Goal: Information Seeking & Learning: Learn about a topic

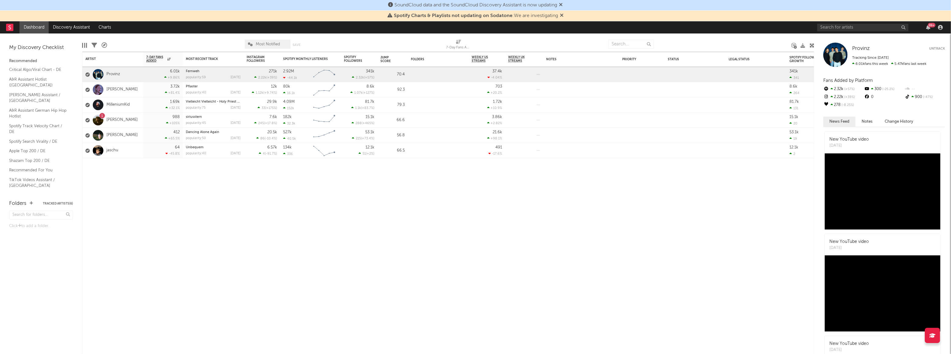
click at [926, 28] on icon "button" at bounding box center [928, 27] width 4 height 5
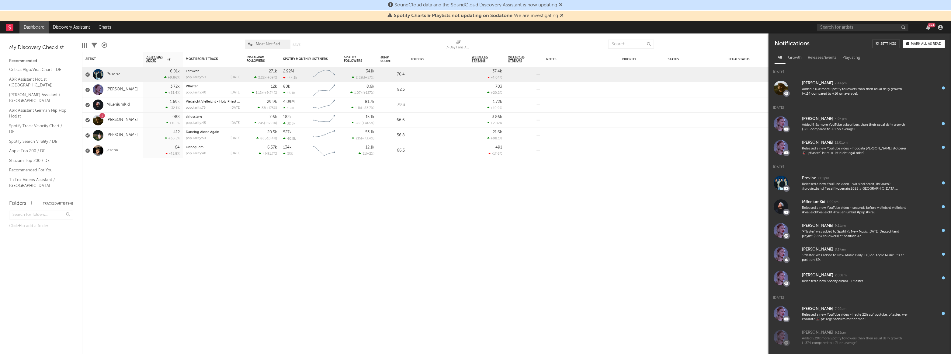
click at [850, 128] on div "Added 9.5x more YouTube subscribers than their usual daily growth (+80 compared…" at bounding box center [855, 127] width 107 height 9
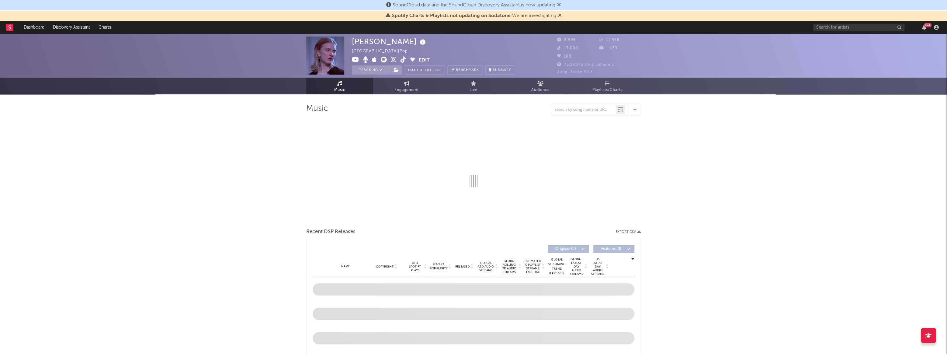
click at [619, 86] on span "Playlists/Charts" at bounding box center [608, 89] width 30 height 7
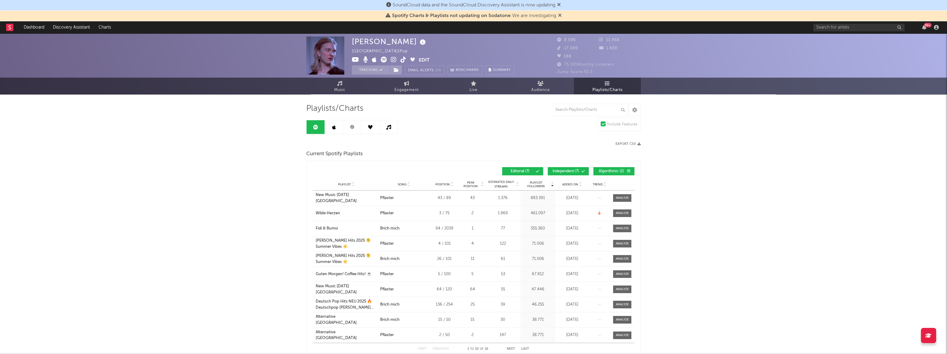
click at [334, 128] on icon at bounding box center [334, 127] width 4 height 5
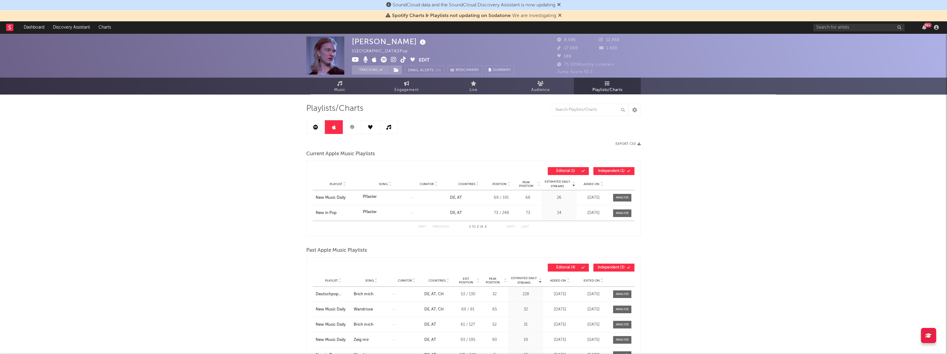
click at [315, 129] on link at bounding box center [316, 127] width 18 height 14
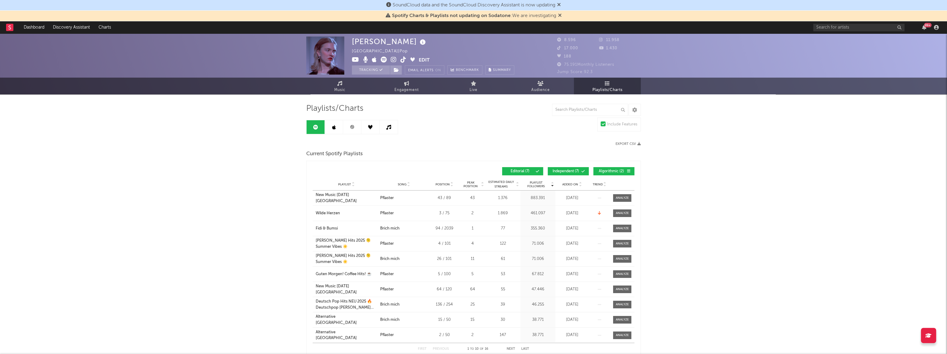
click at [356, 91] on link "Music" at bounding box center [339, 86] width 67 height 17
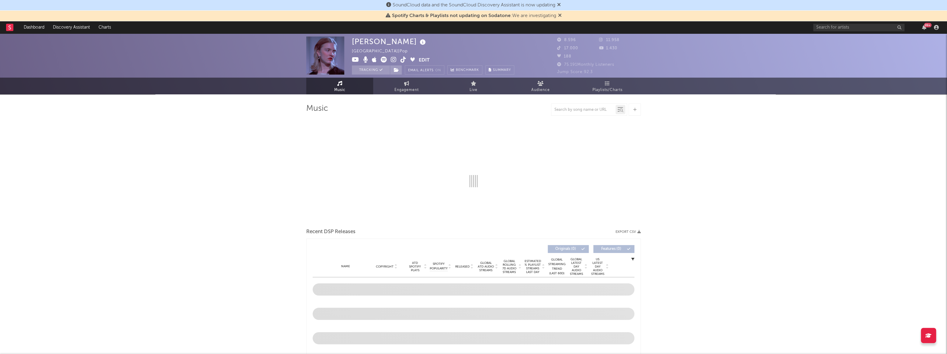
select select "6m"
